Goal: Task Accomplishment & Management: Manage account settings

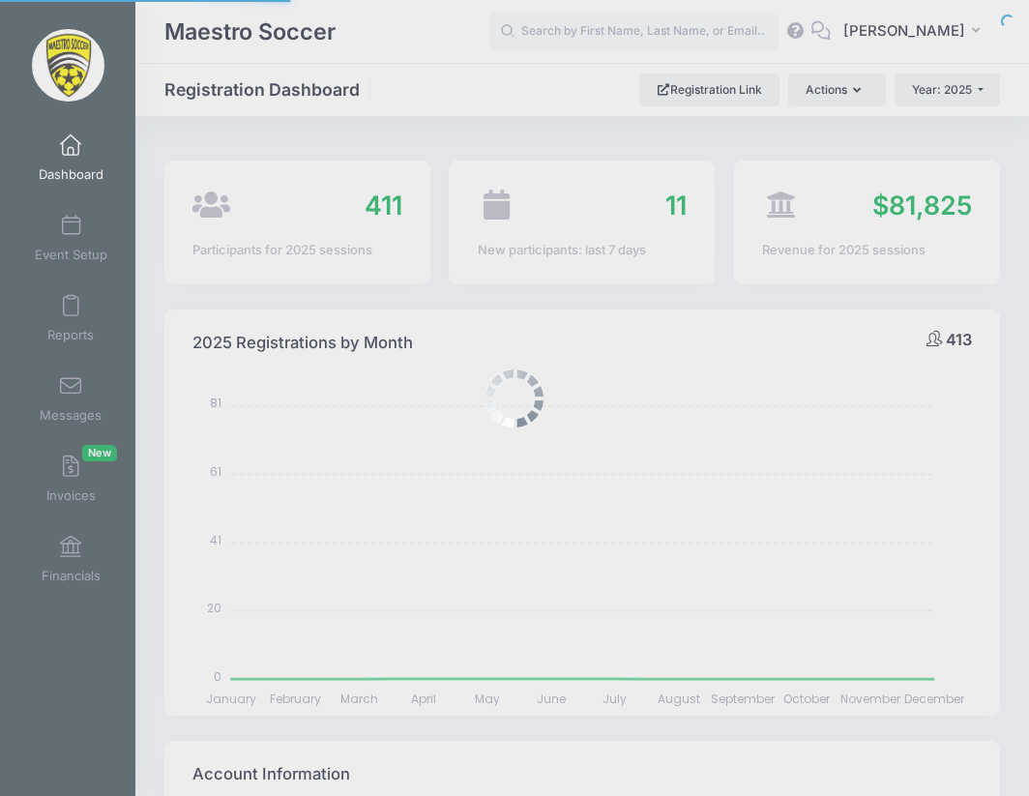
select select
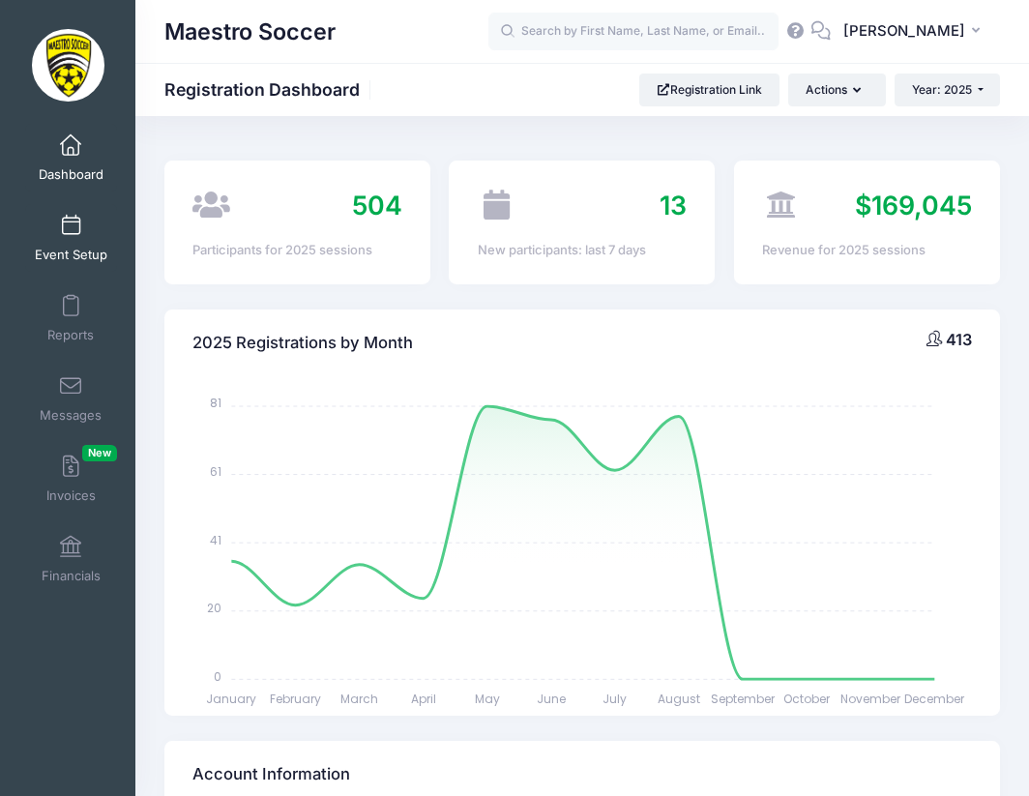
click at [63, 238] on link "Event Setup" at bounding box center [71, 238] width 92 height 68
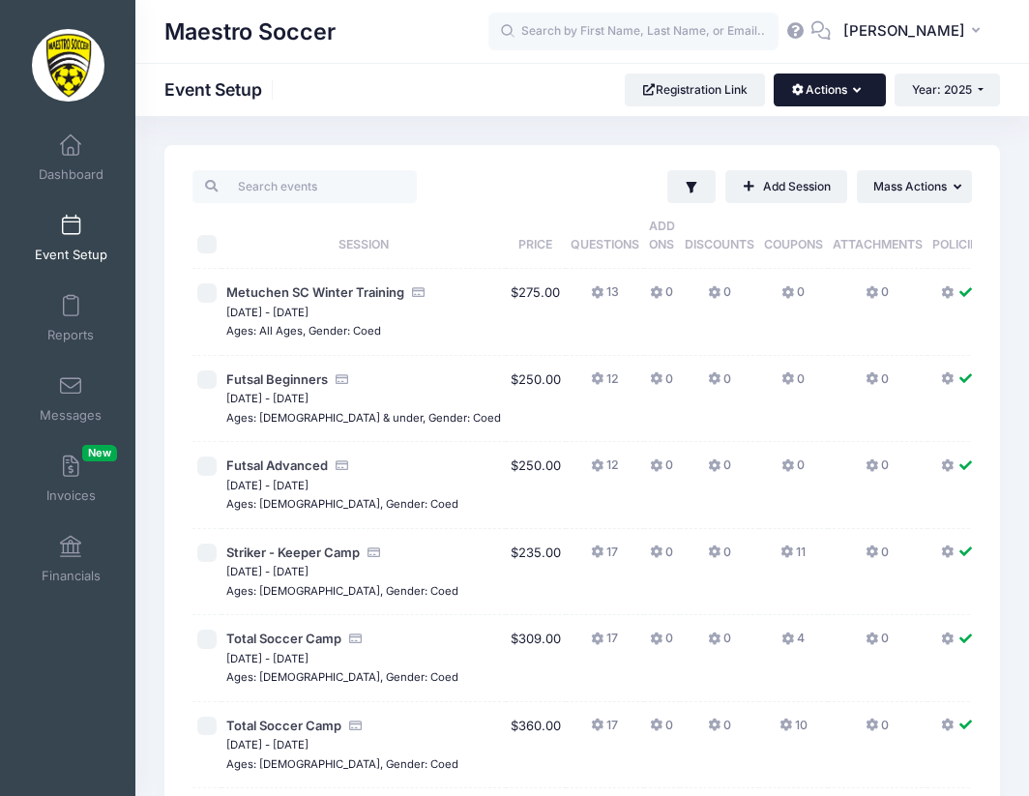
click at [819, 99] on button "Actions" at bounding box center [829, 90] width 111 height 33
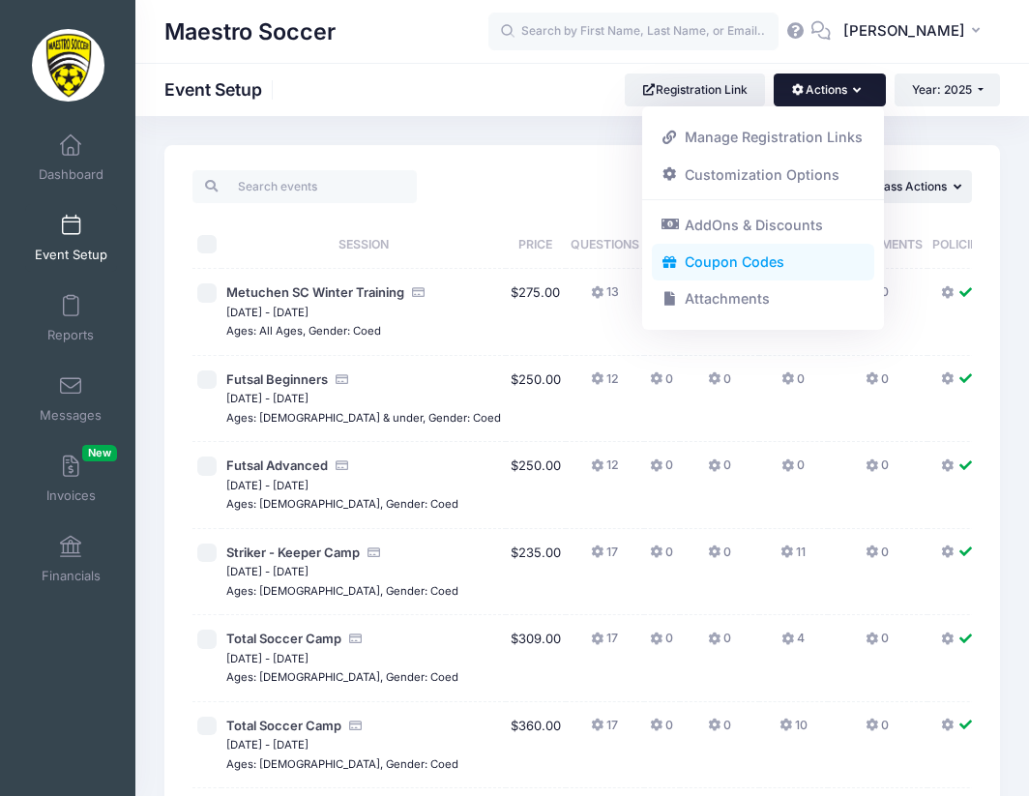
click at [745, 259] on link "Coupon Codes" at bounding box center [763, 262] width 223 height 37
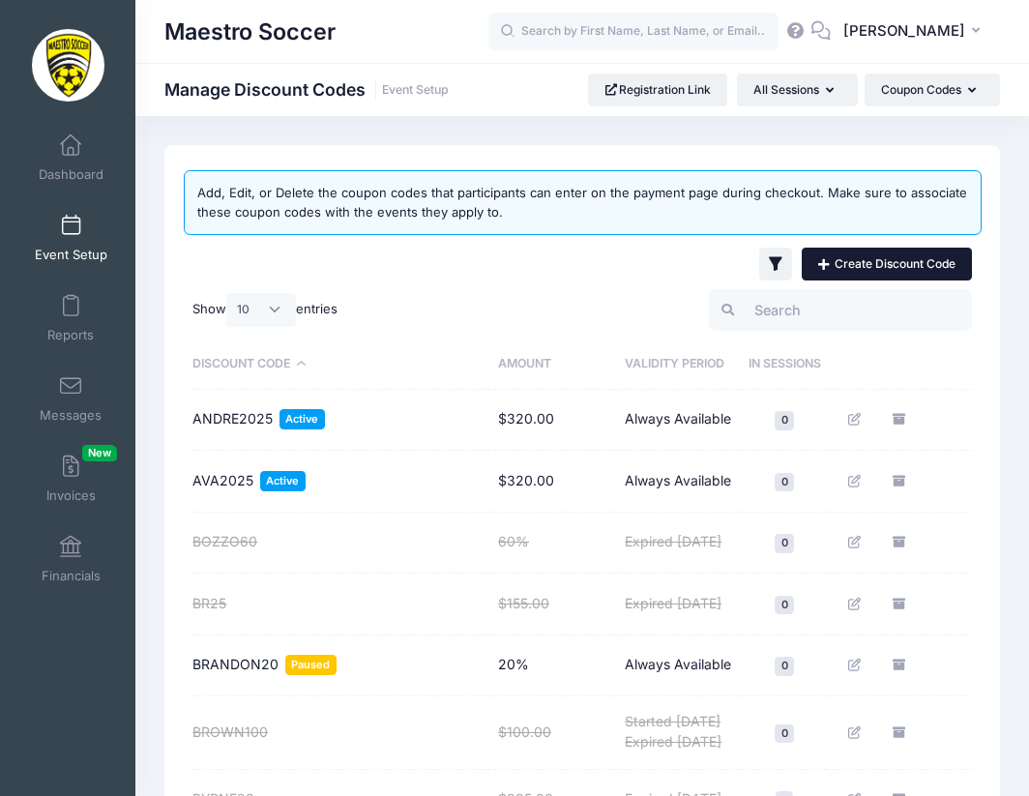
click at [852, 261] on link "Create Discount Code" at bounding box center [887, 264] width 170 height 33
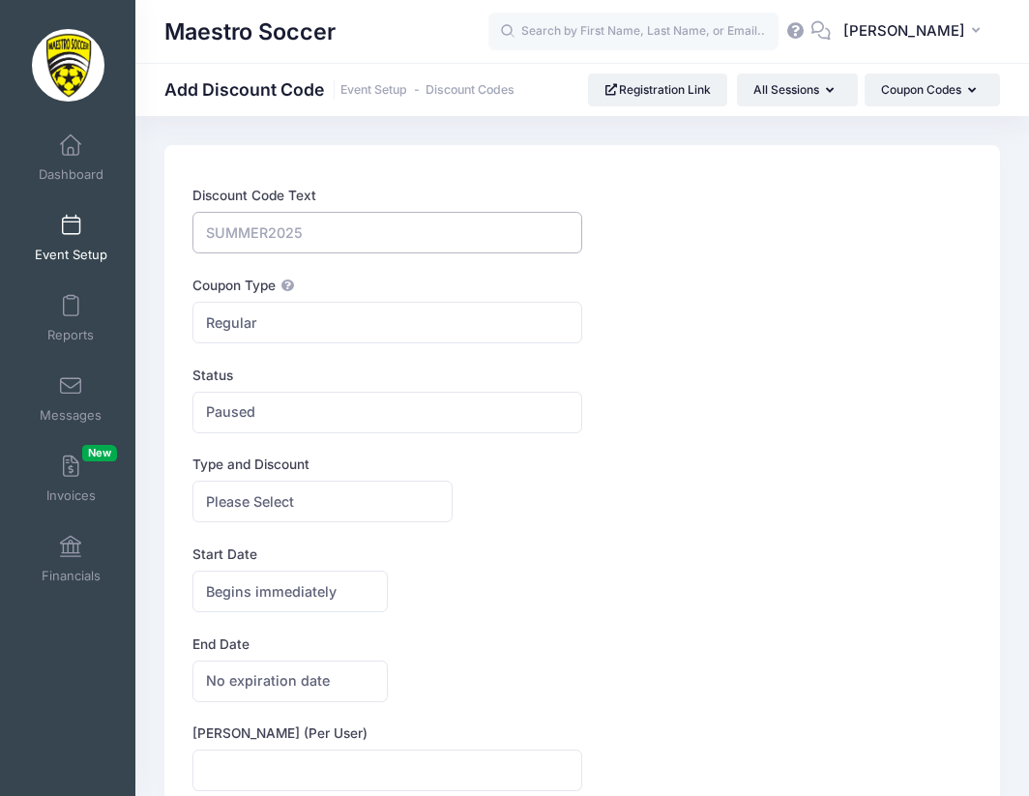
click at [387, 232] on input "Discount Code Text" at bounding box center [387, 233] width 390 height 42
type input "VIVEK50"
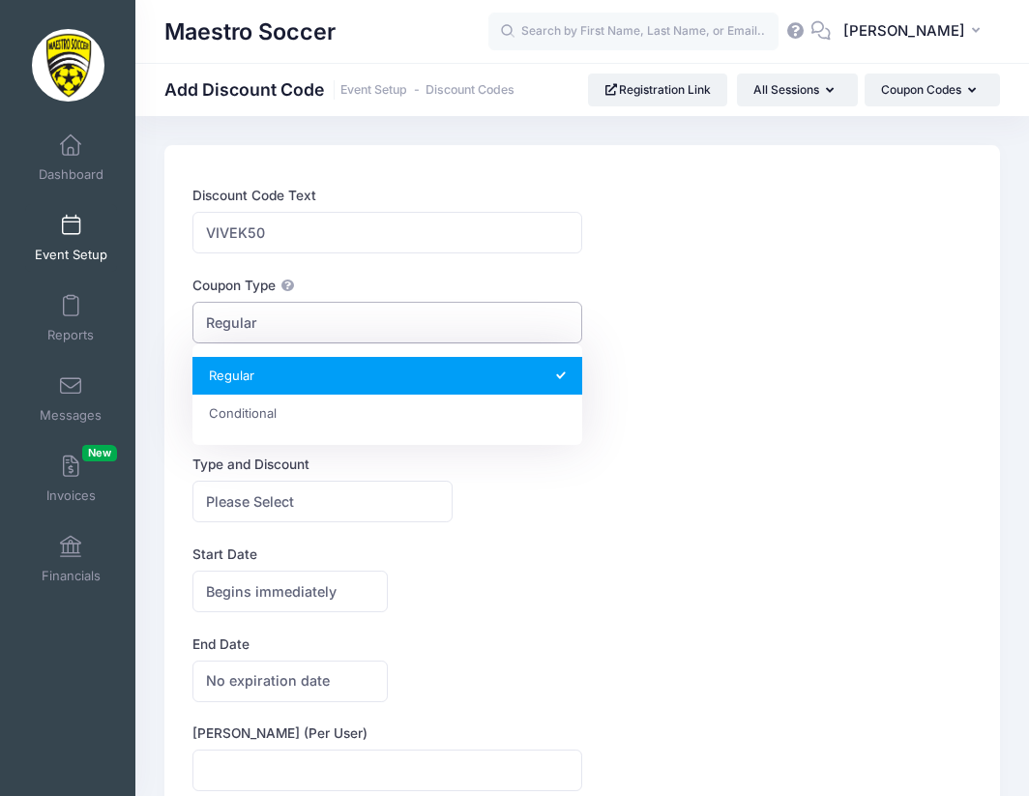
click at [315, 315] on span "Regular" at bounding box center [387, 323] width 390 height 42
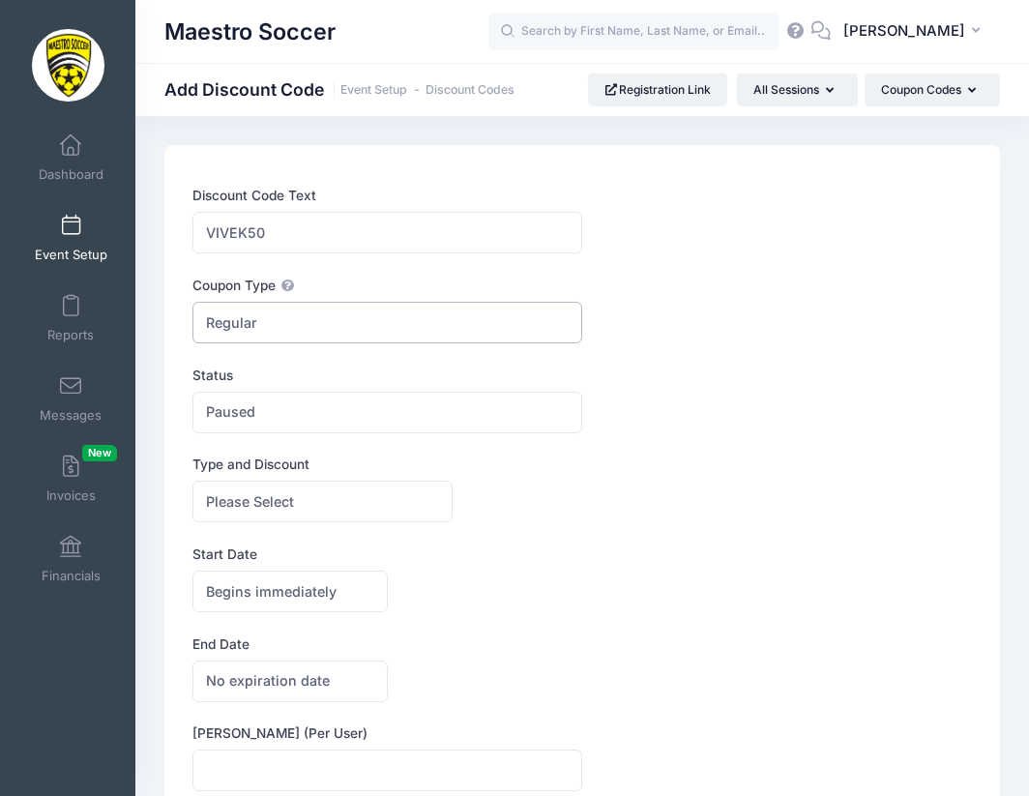
click at [315, 315] on span "Regular" at bounding box center [387, 323] width 390 height 42
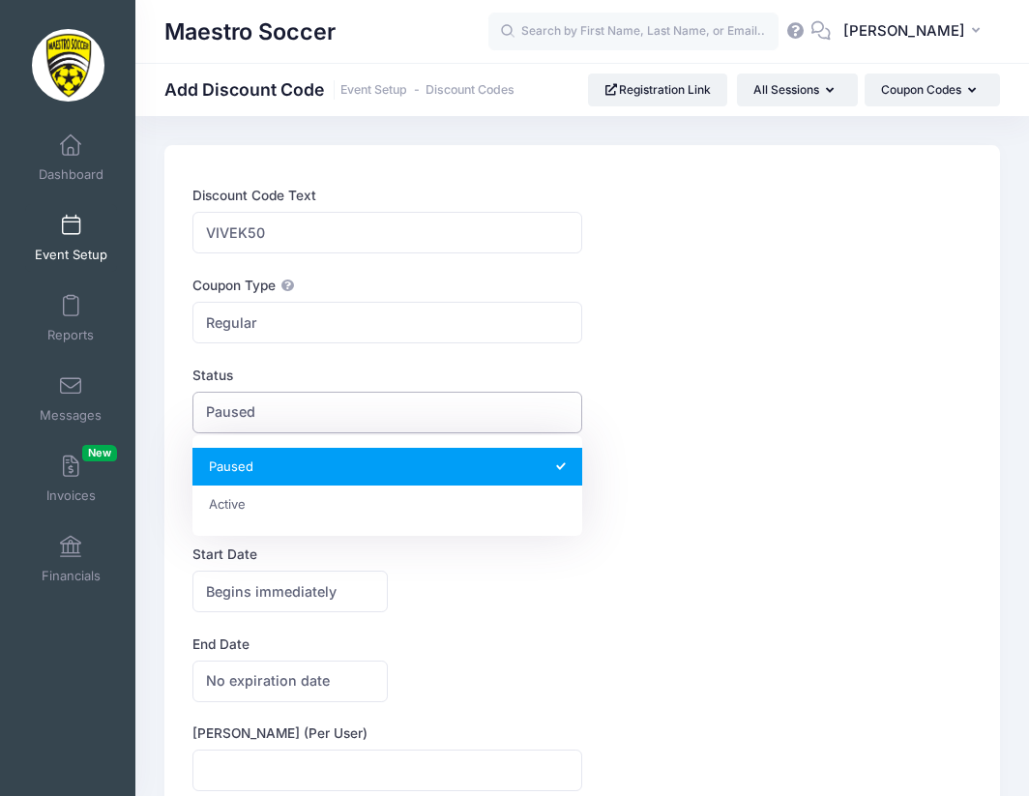
click at [290, 424] on span "Paused" at bounding box center [387, 413] width 390 height 42
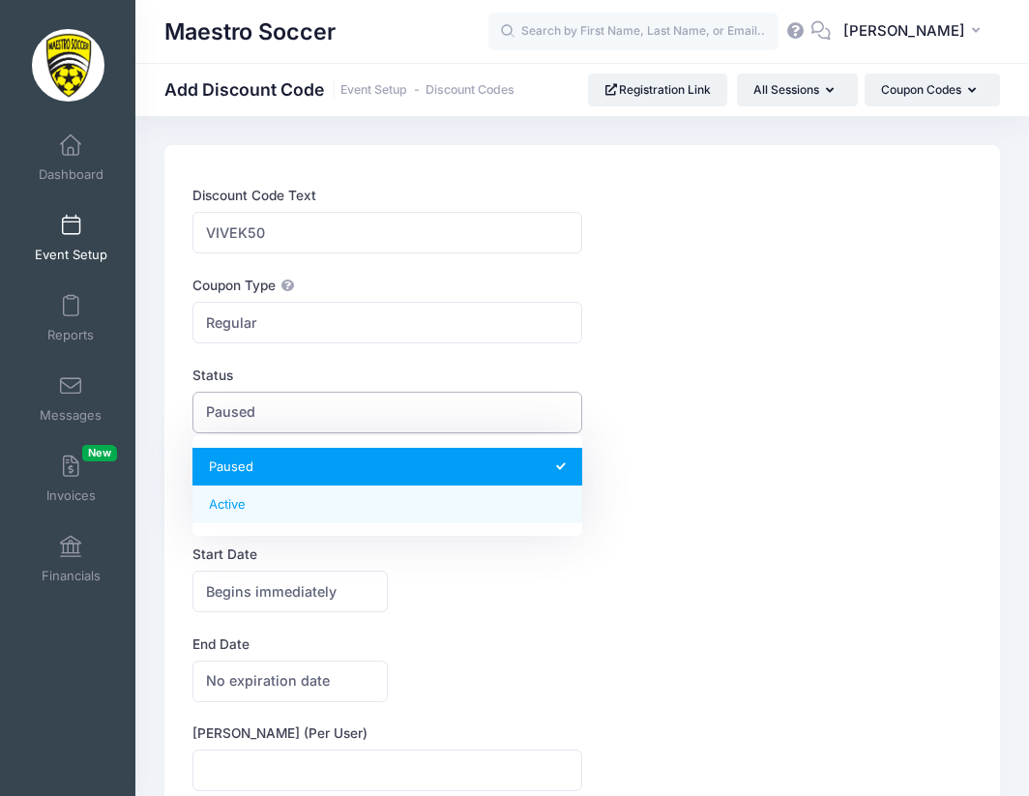
select select "1"
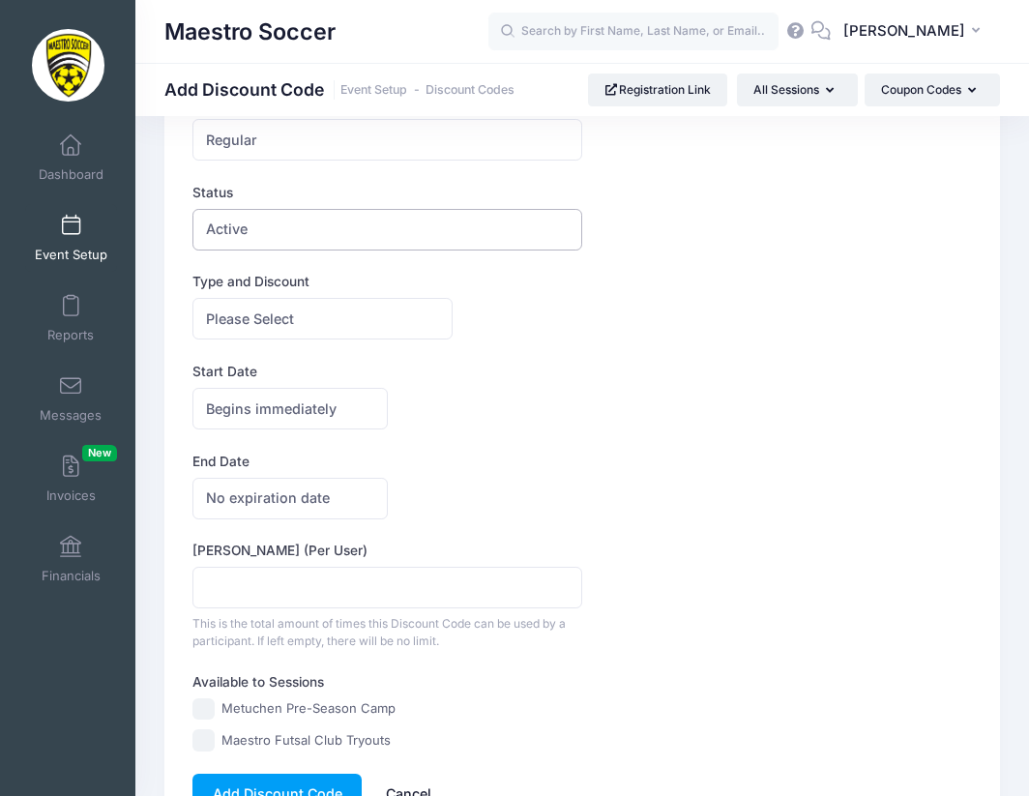
scroll to position [241, 0]
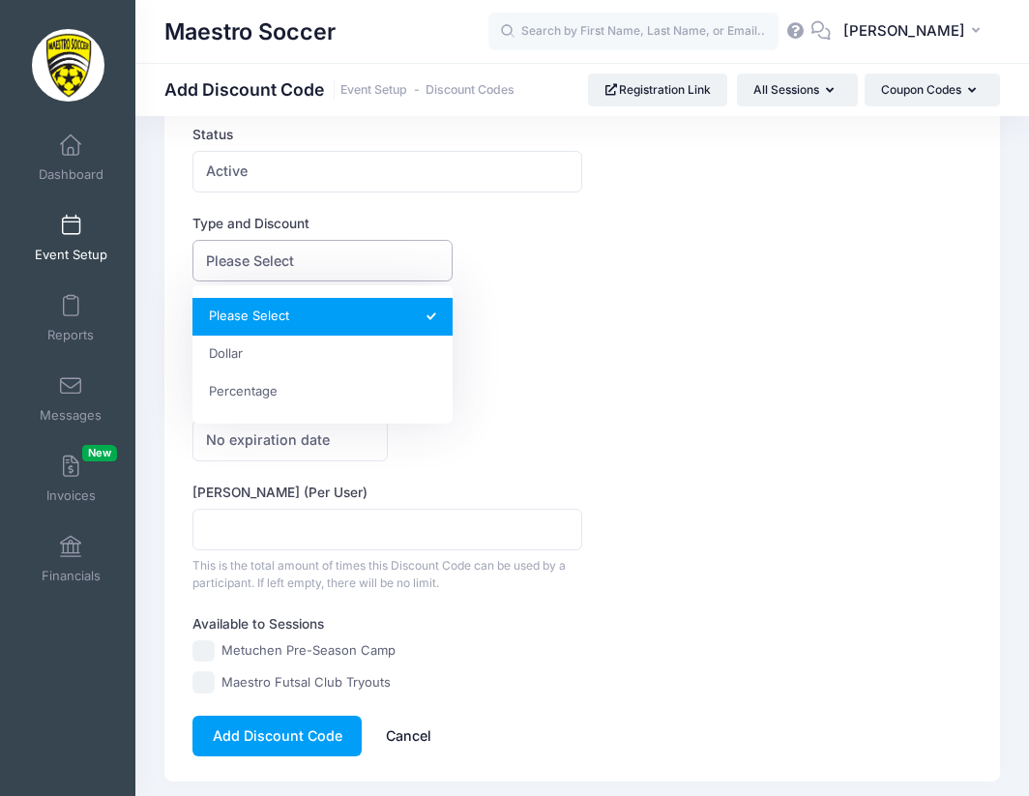
click at [252, 267] on span "Please Select" at bounding box center [250, 260] width 88 height 20
select select "2"
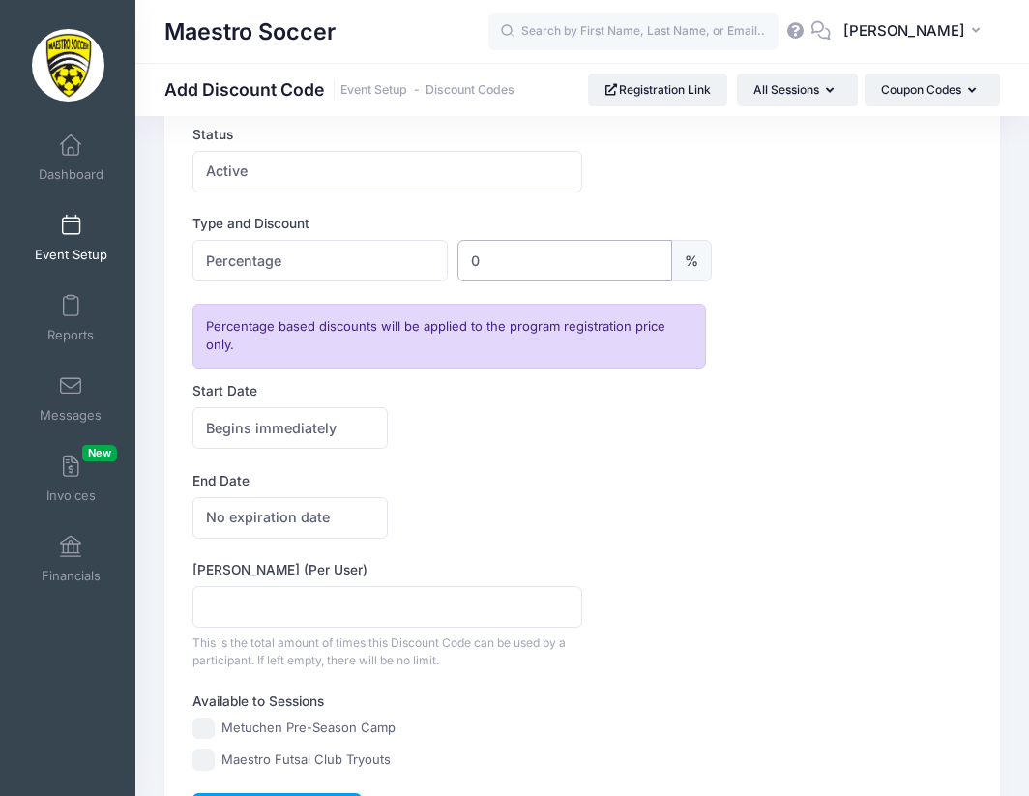
click at [530, 264] on input "0" at bounding box center [565, 261] width 216 height 42
type input "50"
click at [612, 444] on form "Discount Code Text VIVEK50 Coupon Type Regular Conditional Regular These coupon…" at bounding box center [582, 389] width 780 height 889
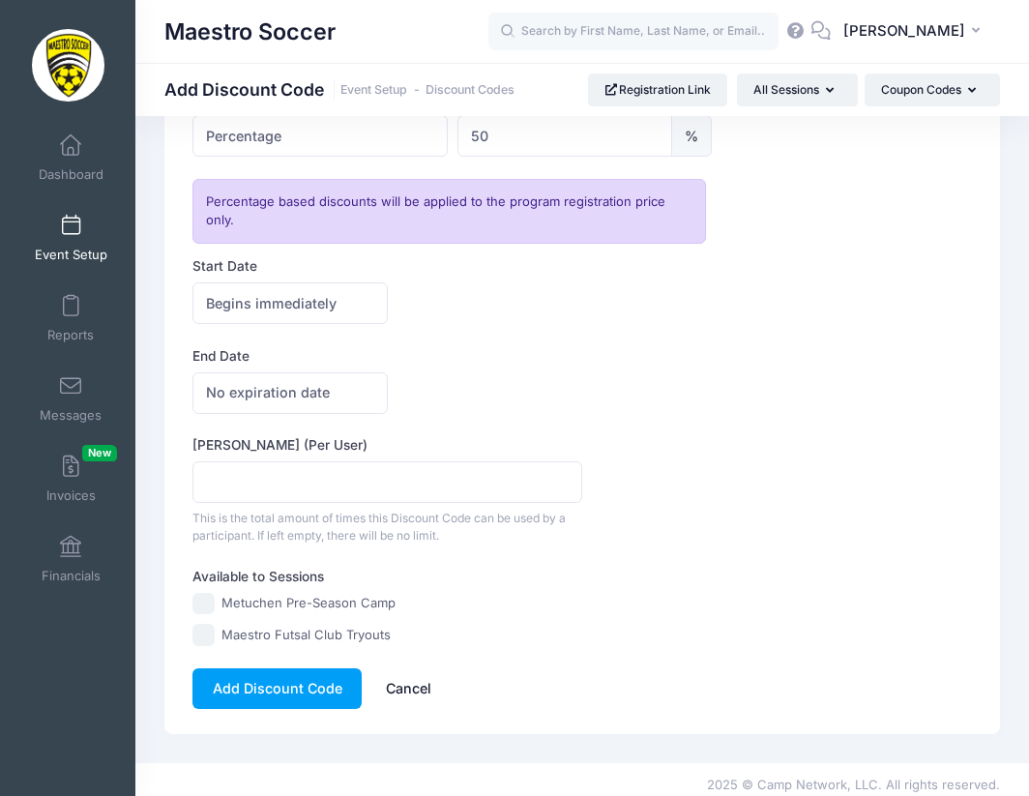
scroll to position [365, 0]
click at [205, 594] on input "Metuchen Pre-Season Camp" at bounding box center [203, 605] width 22 height 22
checkbox input "true"
click at [271, 676] on button "Add Discount Code" at bounding box center [276, 690] width 169 height 42
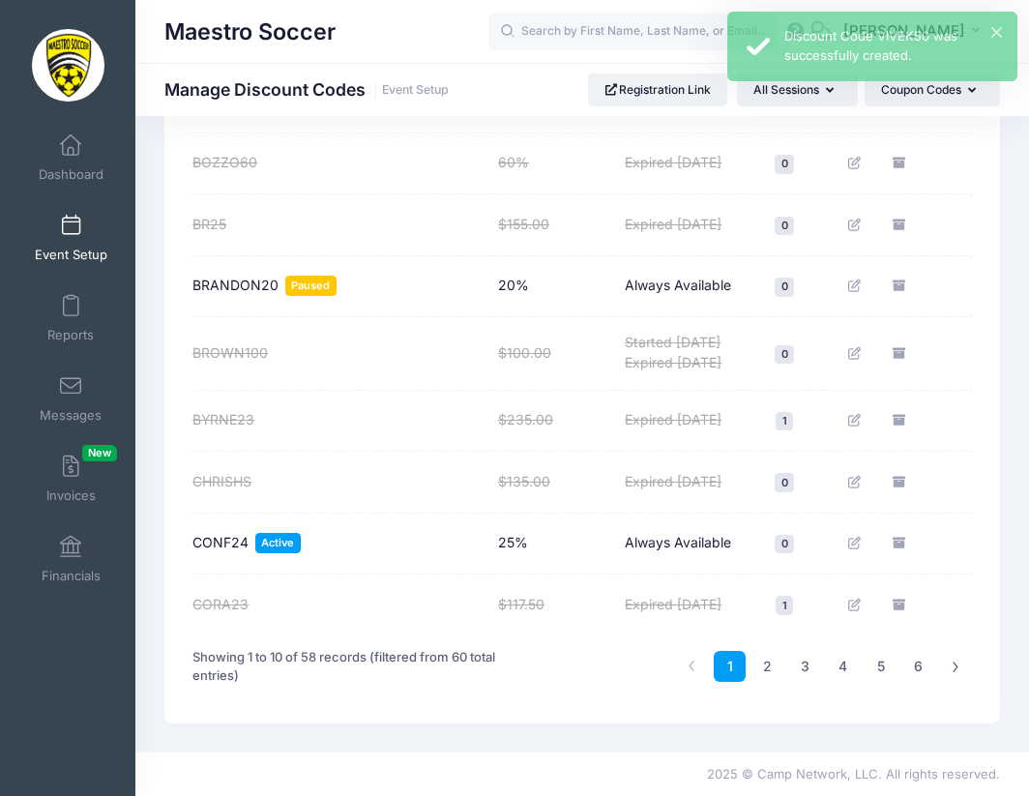
scroll to position [465, 0]
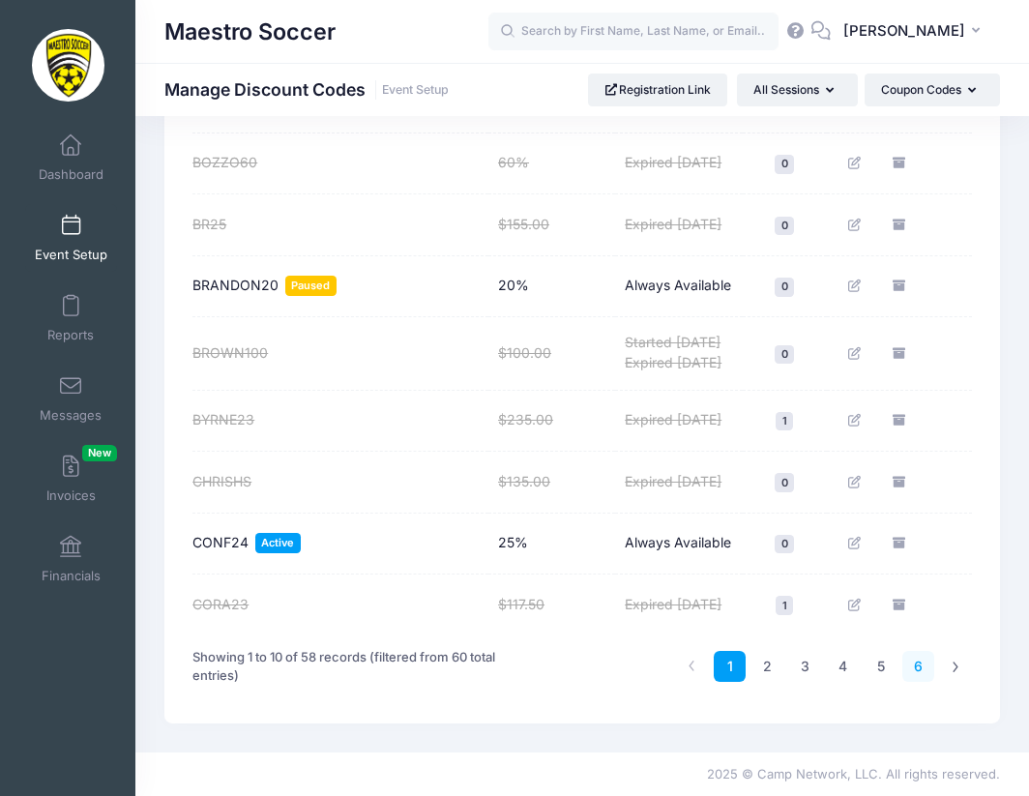
click at [926, 665] on link "6" at bounding box center [918, 667] width 32 height 32
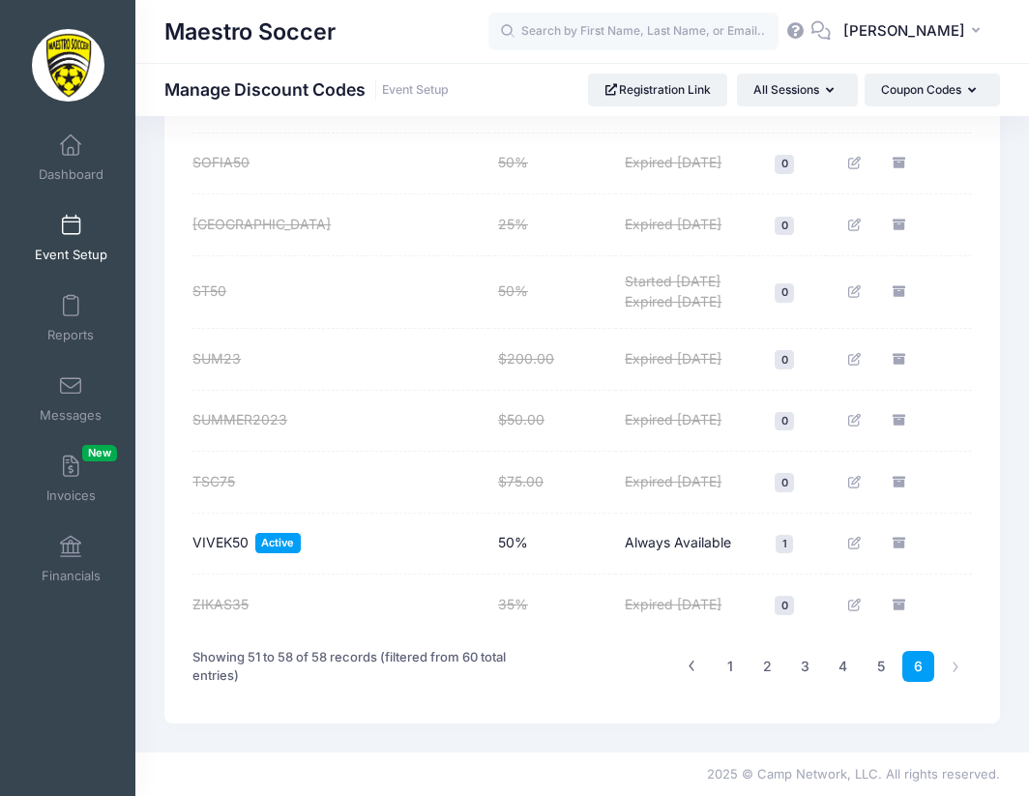
scroll to position [354, 0]
